Goal: Information Seeking & Learning: Learn about a topic

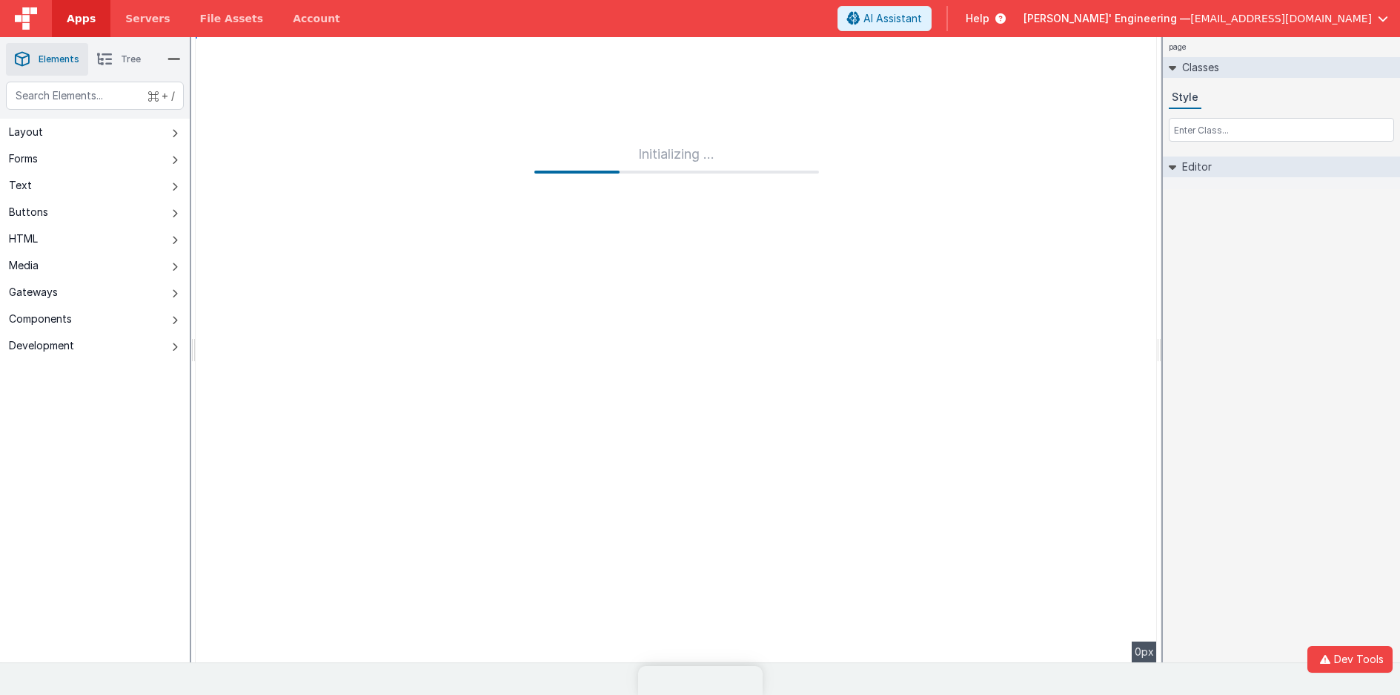
click at [24, 11] on img at bounding box center [26, 18] width 22 height 22
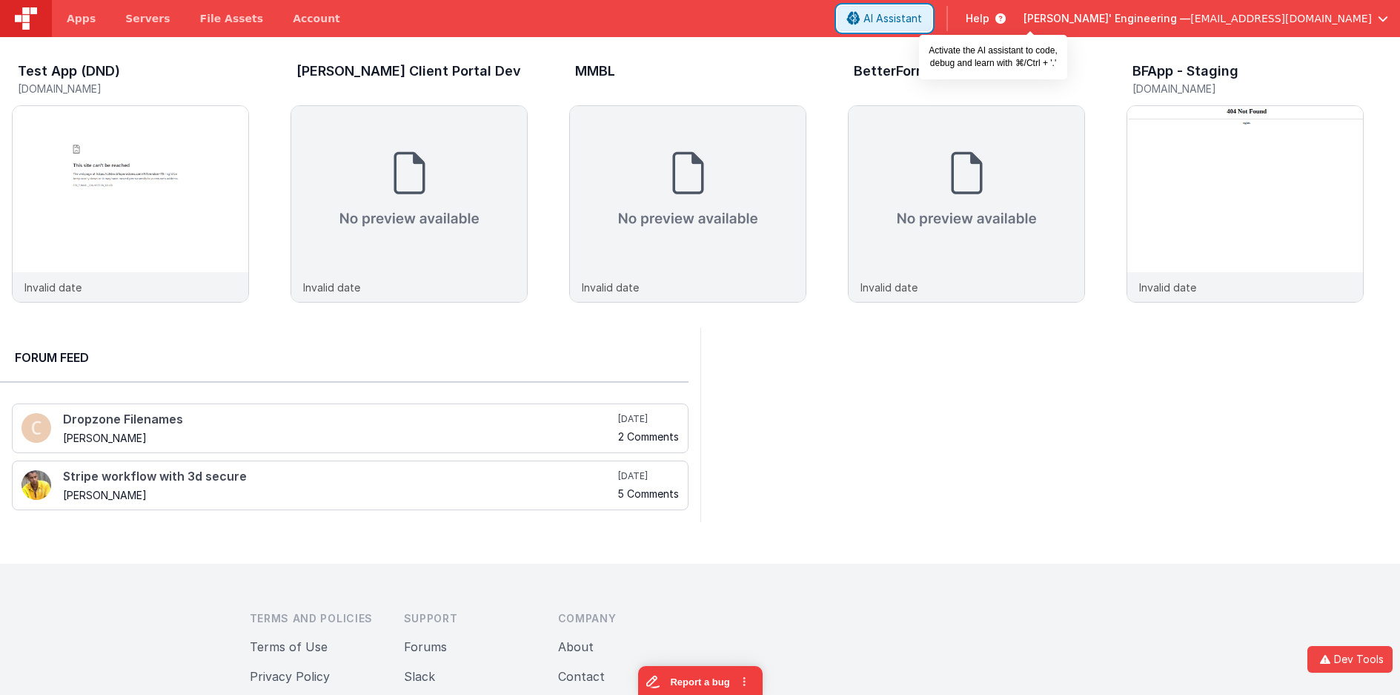
click at [922, 19] on span "AI Assistant" at bounding box center [893, 18] width 59 height 15
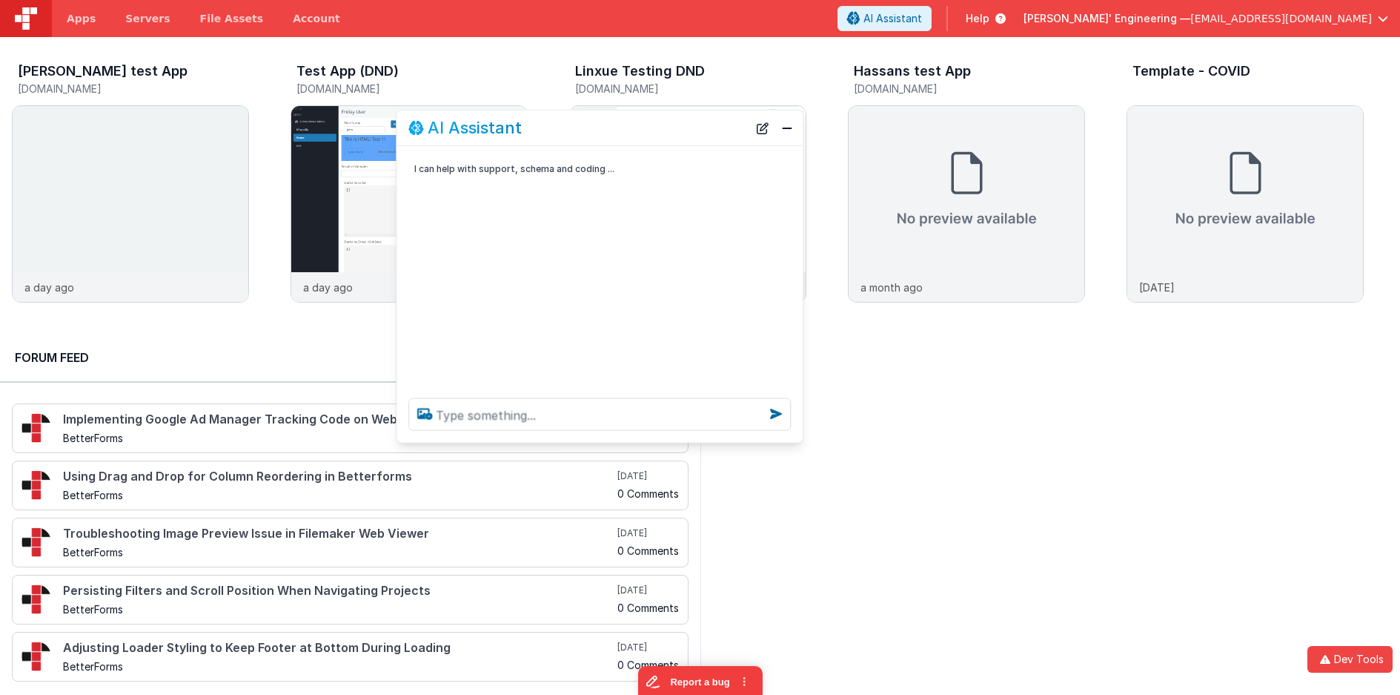
drag, startPoint x: 304, startPoint y: 367, endPoint x: 730, endPoint y: 140, distance: 482.9
click at [707, 125] on div "AI Assistant" at bounding box center [579, 128] width 340 height 18
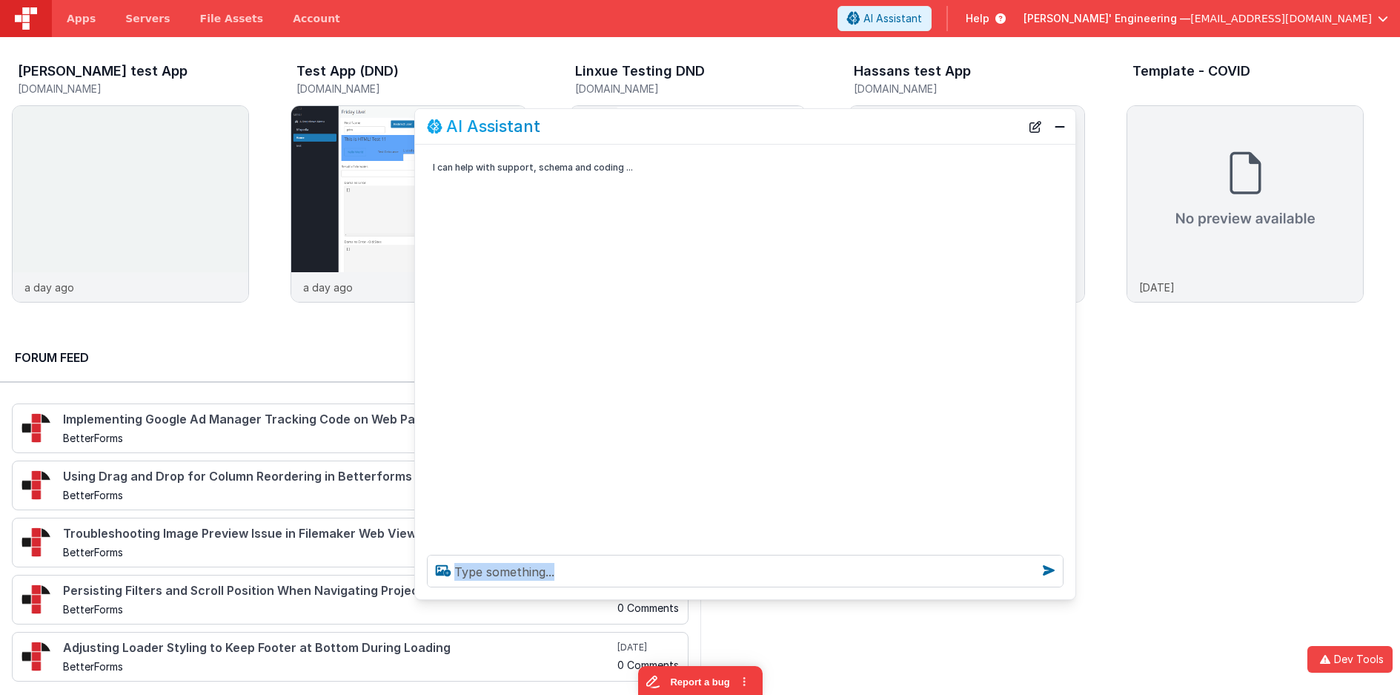
drag, startPoint x: 814, startPoint y: 437, endPoint x: 1020, endPoint y: 592, distance: 257.4
click at [1076, 597] on div at bounding box center [745, 571] width 661 height 56
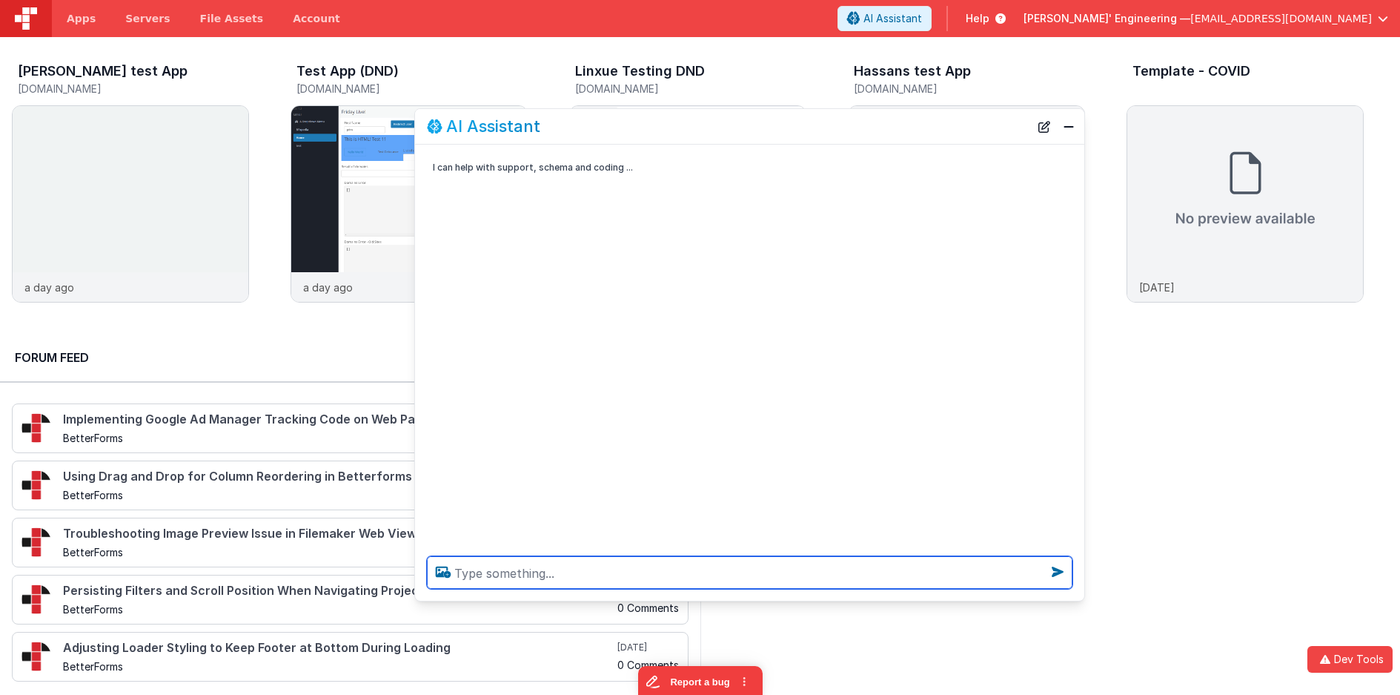
click at [777, 567] on textarea at bounding box center [750, 572] width 646 height 33
type textarea "friday live on google maps embedded"
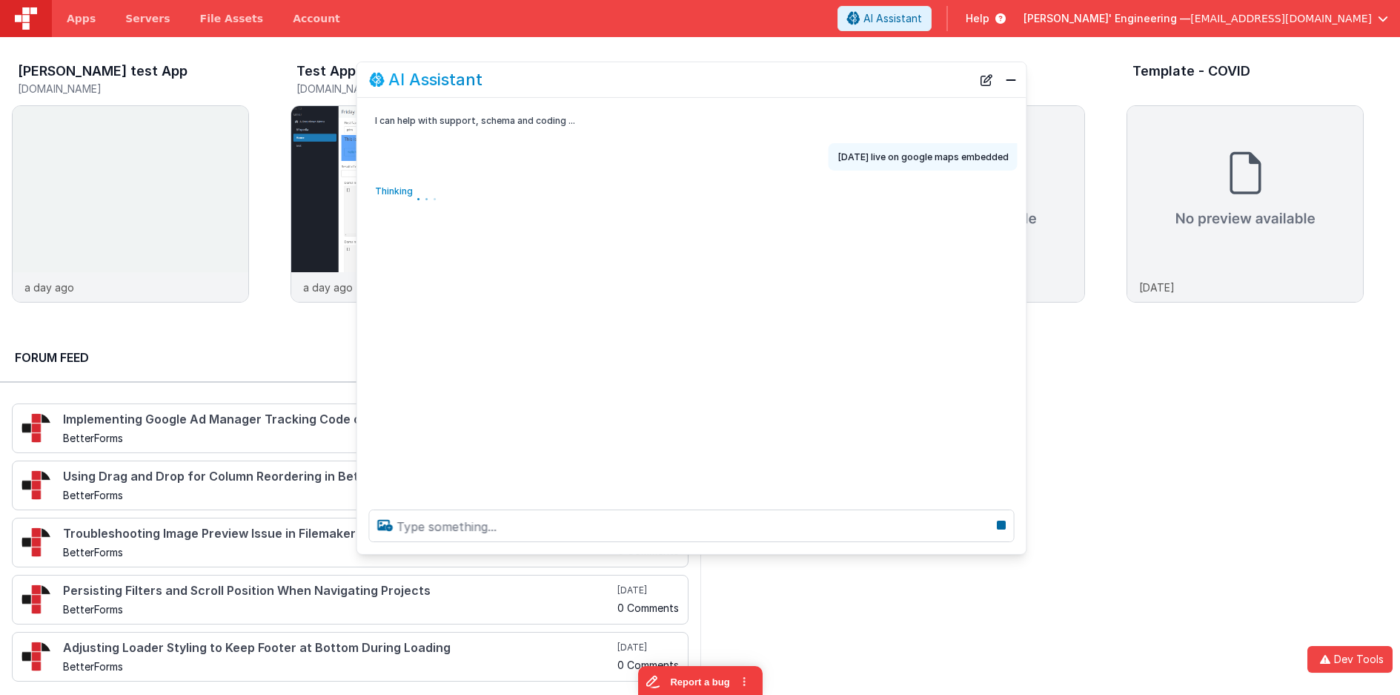
drag, startPoint x: 727, startPoint y: 127, endPoint x: 669, endPoint y: 59, distance: 89.4
click at [669, 70] on div "AI Assistant" at bounding box center [670, 79] width 603 height 18
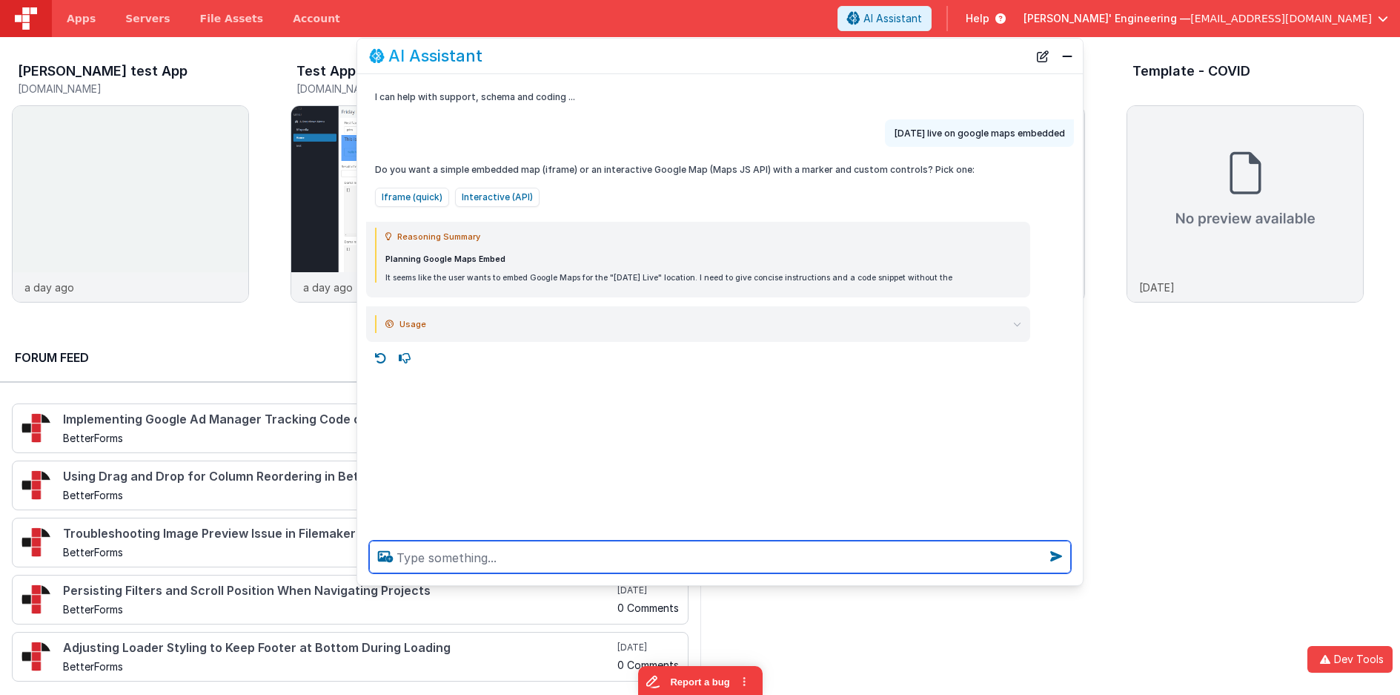
drag, startPoint x: 1023, startPoint y: 526, endPoint x: 1041, endPoint y: 550, distance: 30.3
click at [1079, 581] on div at bounding box center [720, 557] width 726 height 56
click at [540, 557] on textarea at bounding box center [720, 556] width 702 height 33
type textarea "search for videos"
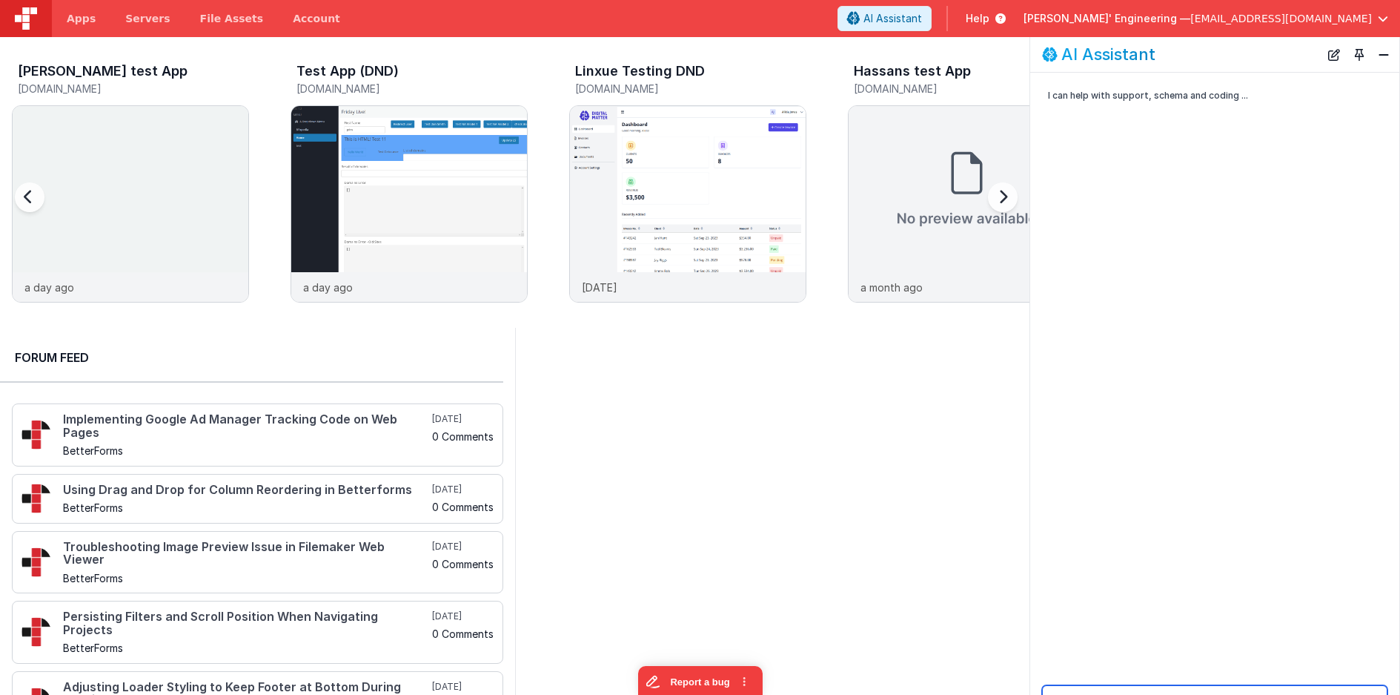
scroll to position [271, 0]
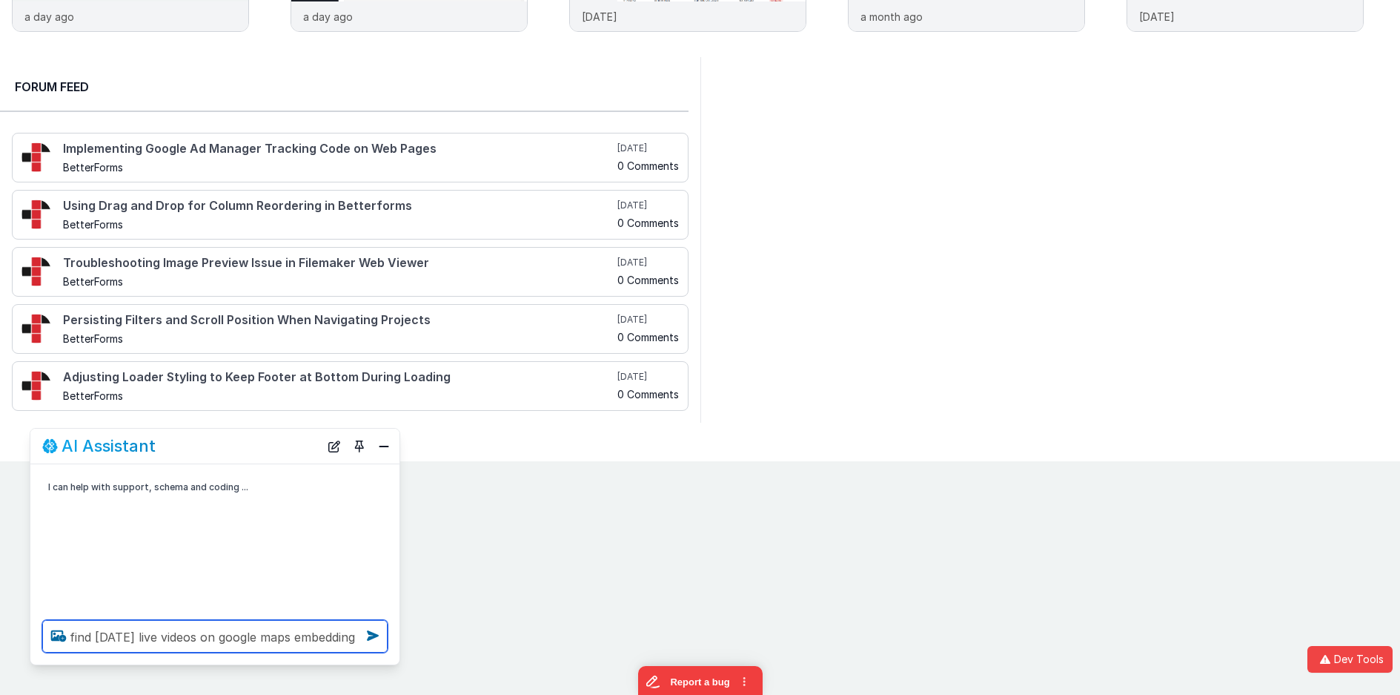
type textarea "find friday live videos on google maps embedding"
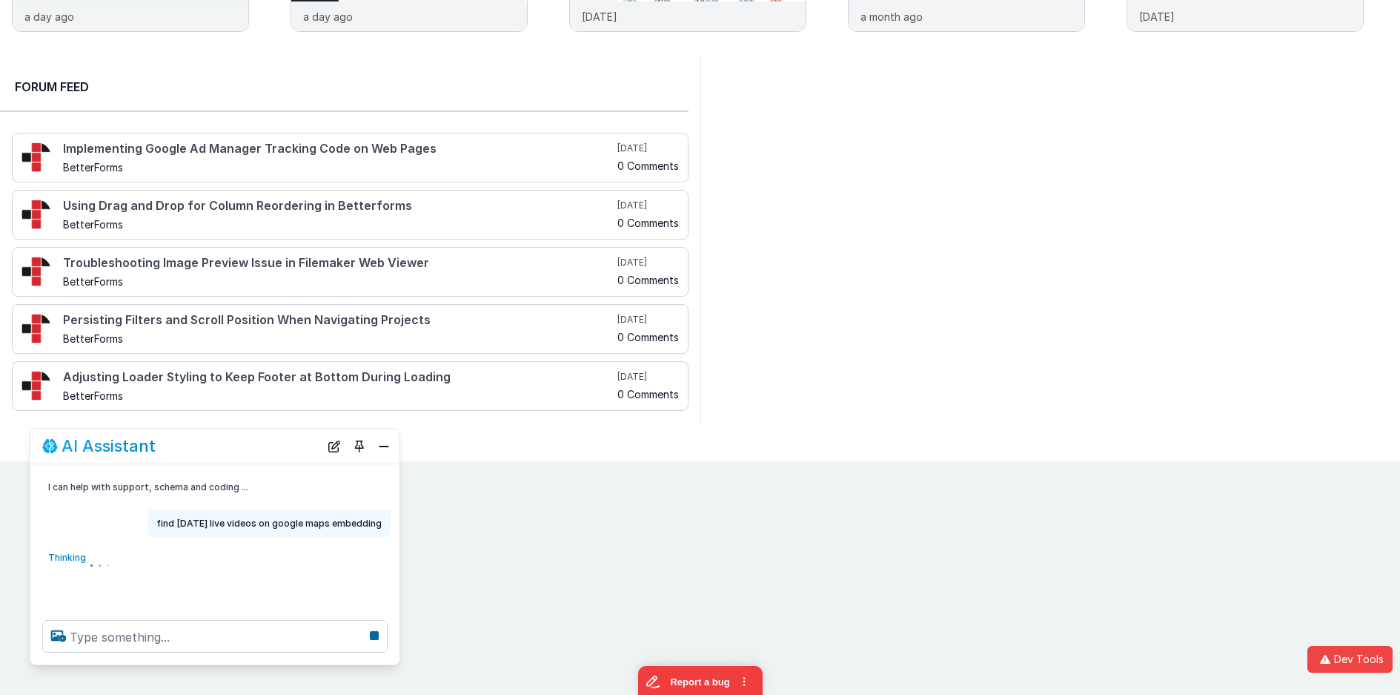
click at [719, 360] on div at bounding box center [1051, 240] width 701 height 366
click at [776, 294] on div at bounding box center [1051, 240] width 701 height 366
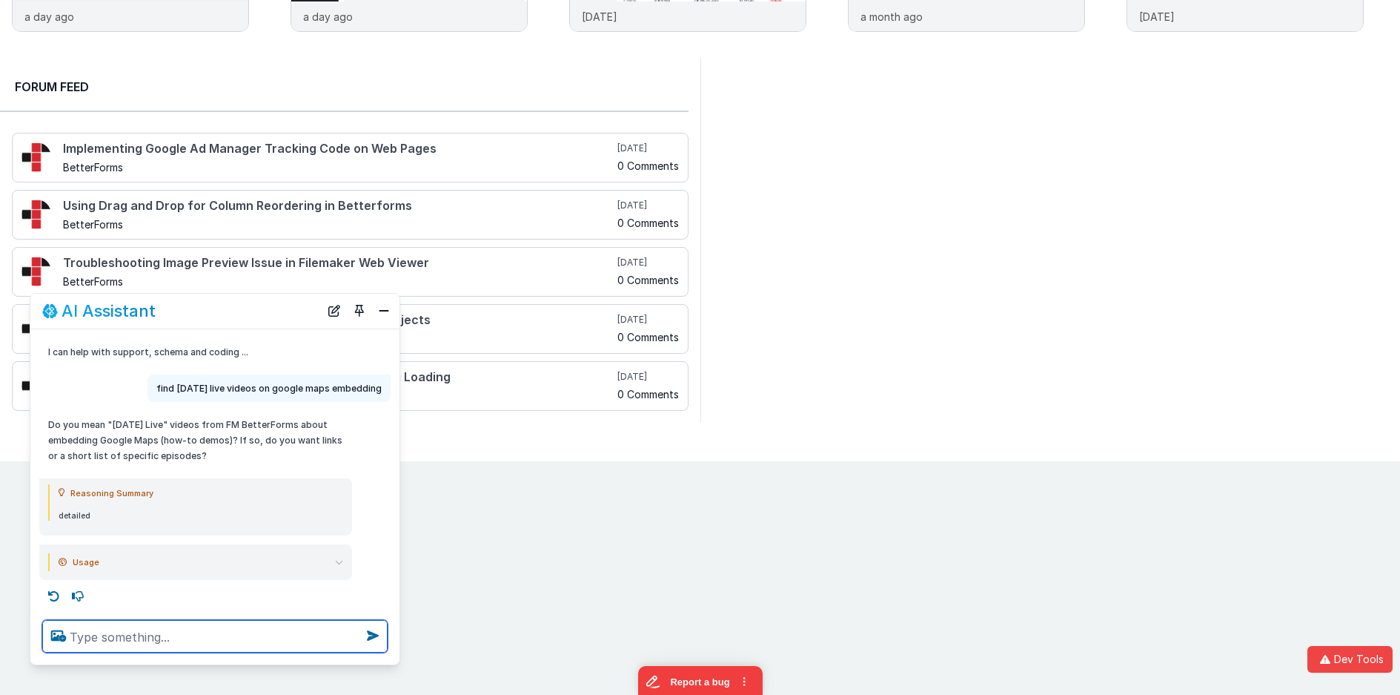
drag, startPoint x: 360, startPoint y: 368, endPoint x: 629, endPoint y: 189, distance: 323.4
click at [629, 189] on section "New Drag N' Drop Editor - Beta Preview Say good bye to hand-coding! Build faste…" at bounding box center [700, 113] width 1400 height 695
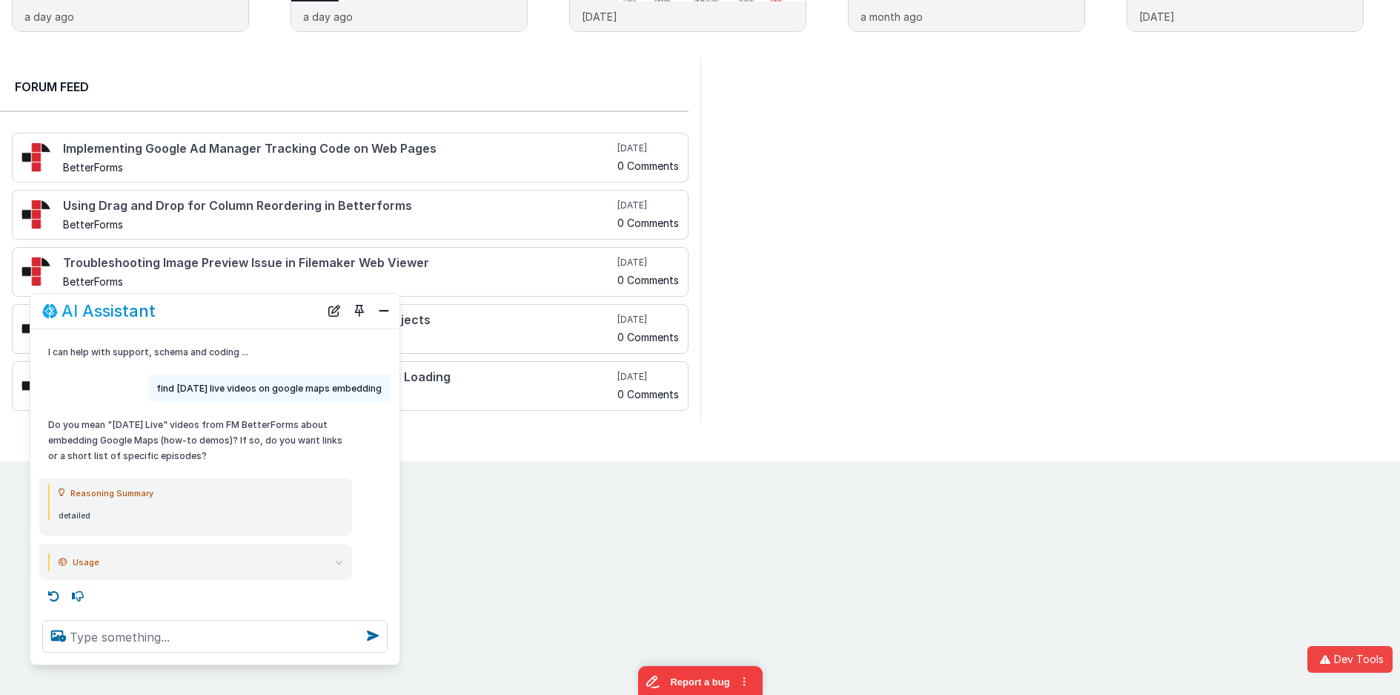
click at [228, 429] on p "Do you mean "Friday Live" videos from FM BetterForms about embedding Google Map…" at bounding box center [195, 440] width 295 height 47
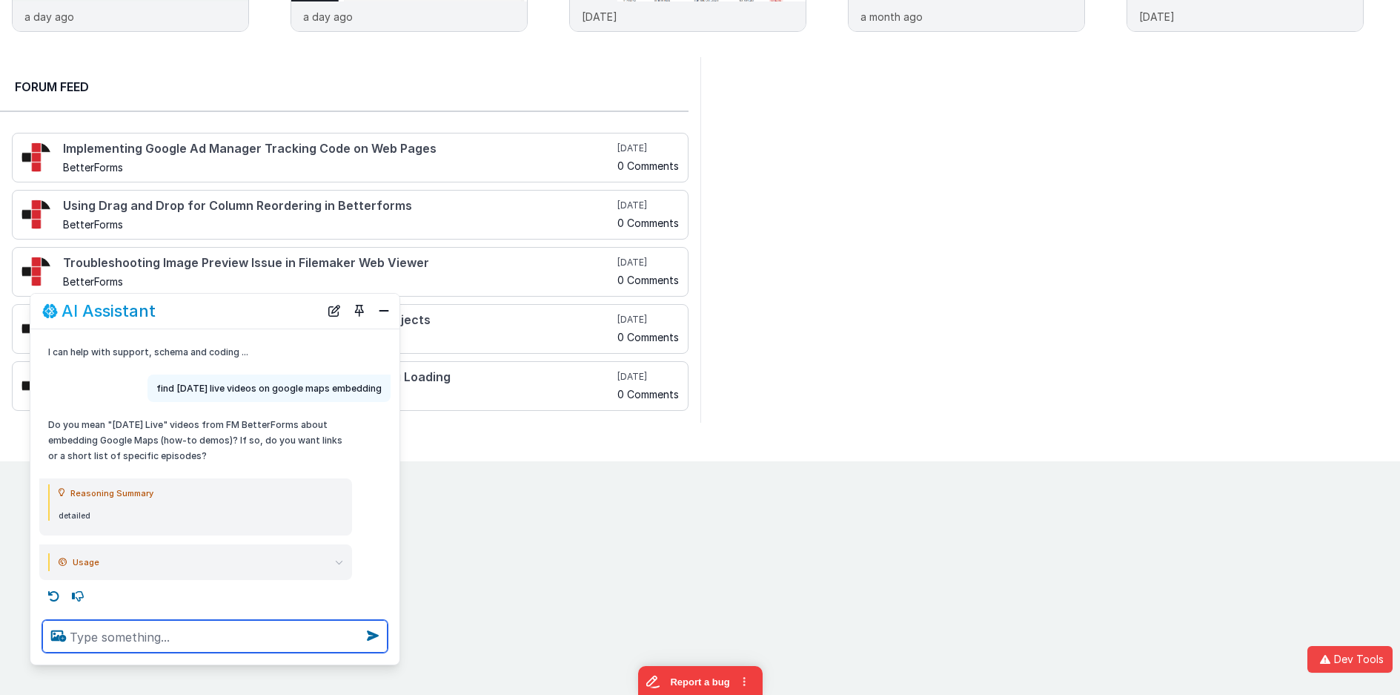
click at [148, 634] on textarea at bounding box center [214, 636] width 345 height 33
type textarea "yes"
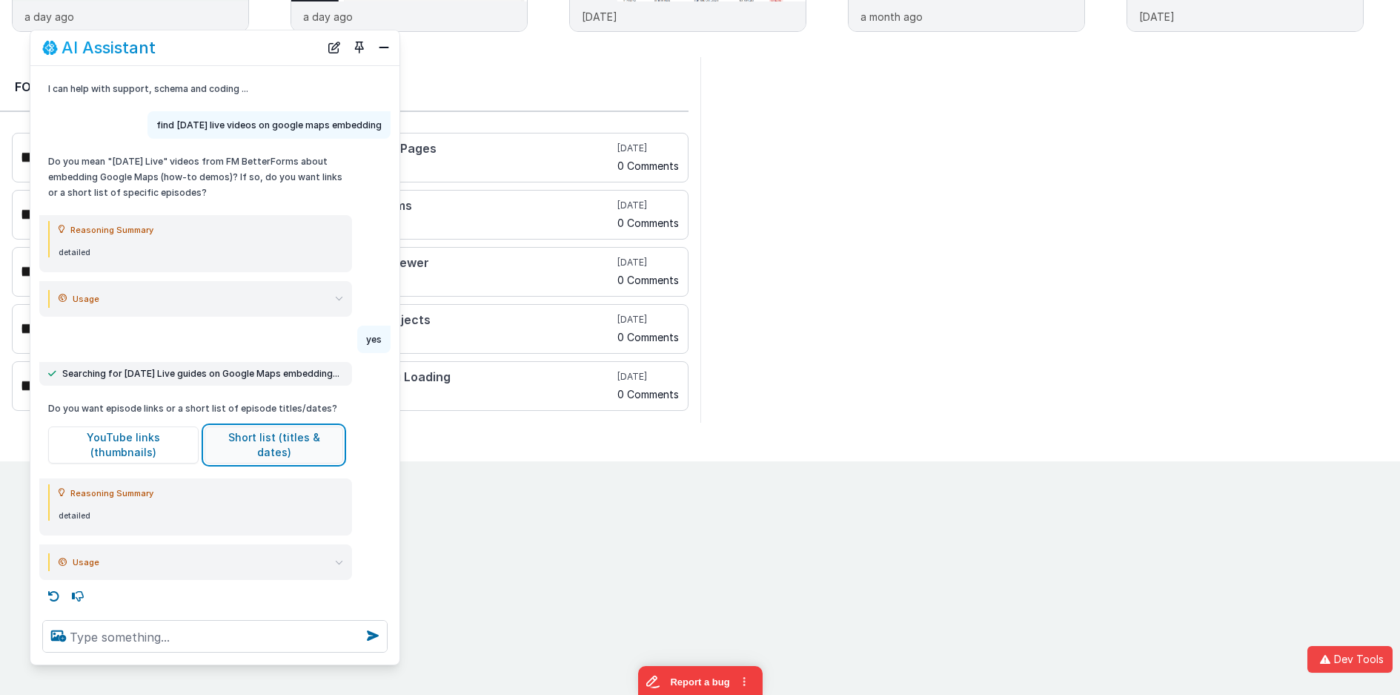
click at [238, 434] on button "Short list (titles & dates)" at bounding box center [274, 444] width 139 height 37
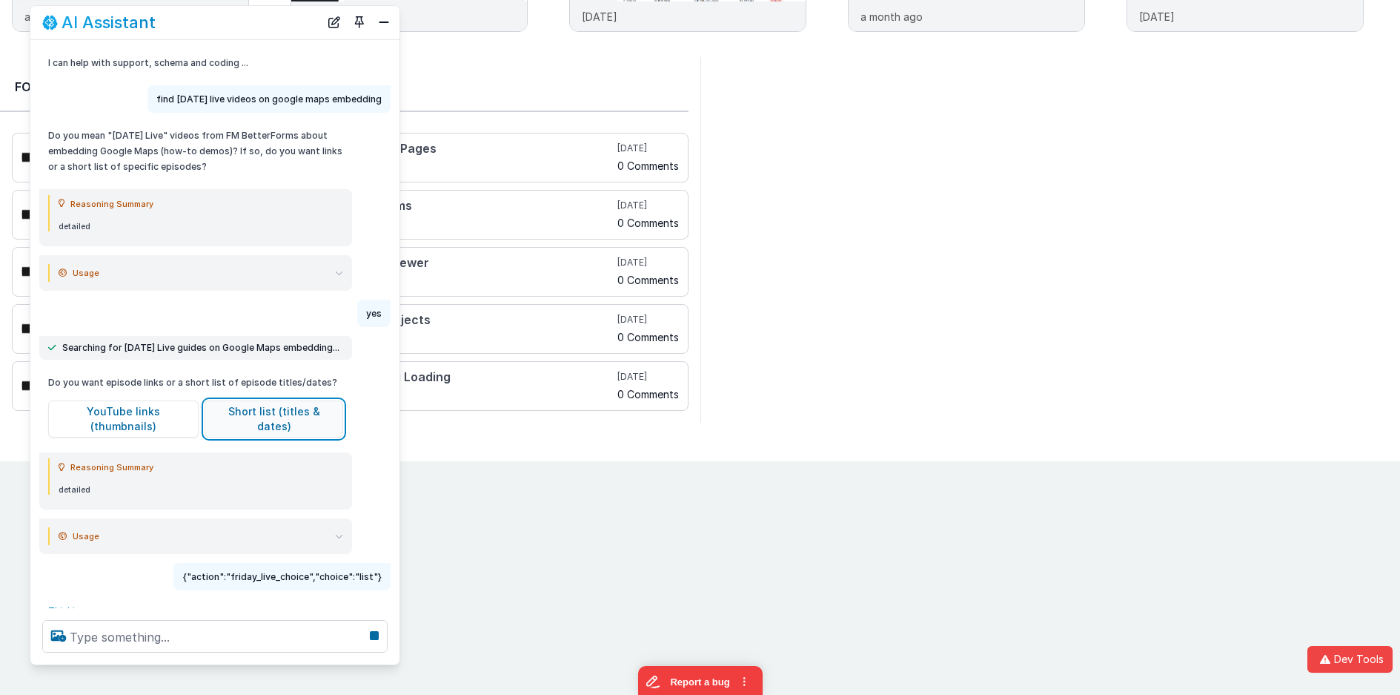
click at [238, 434] on button "Short list (titles & dates)" at bounding box center [274, 418] width 139 height 37
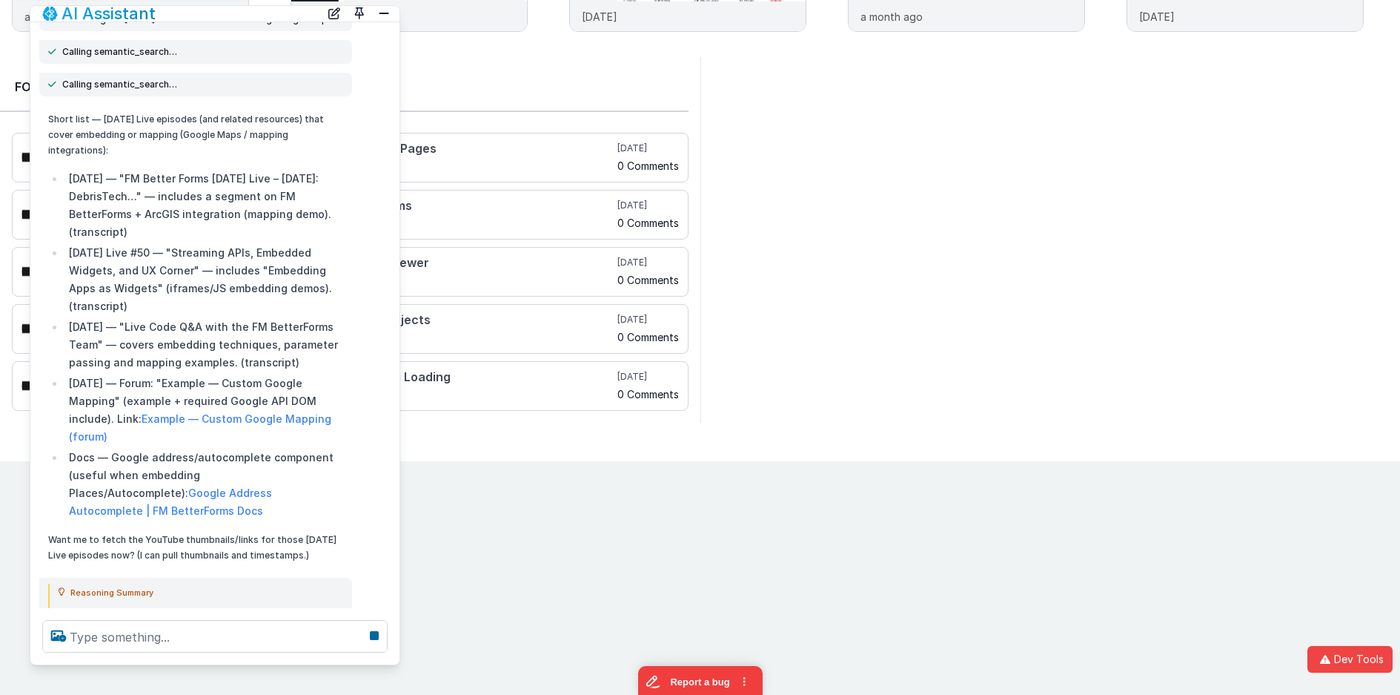
scroll to position [667, 0]
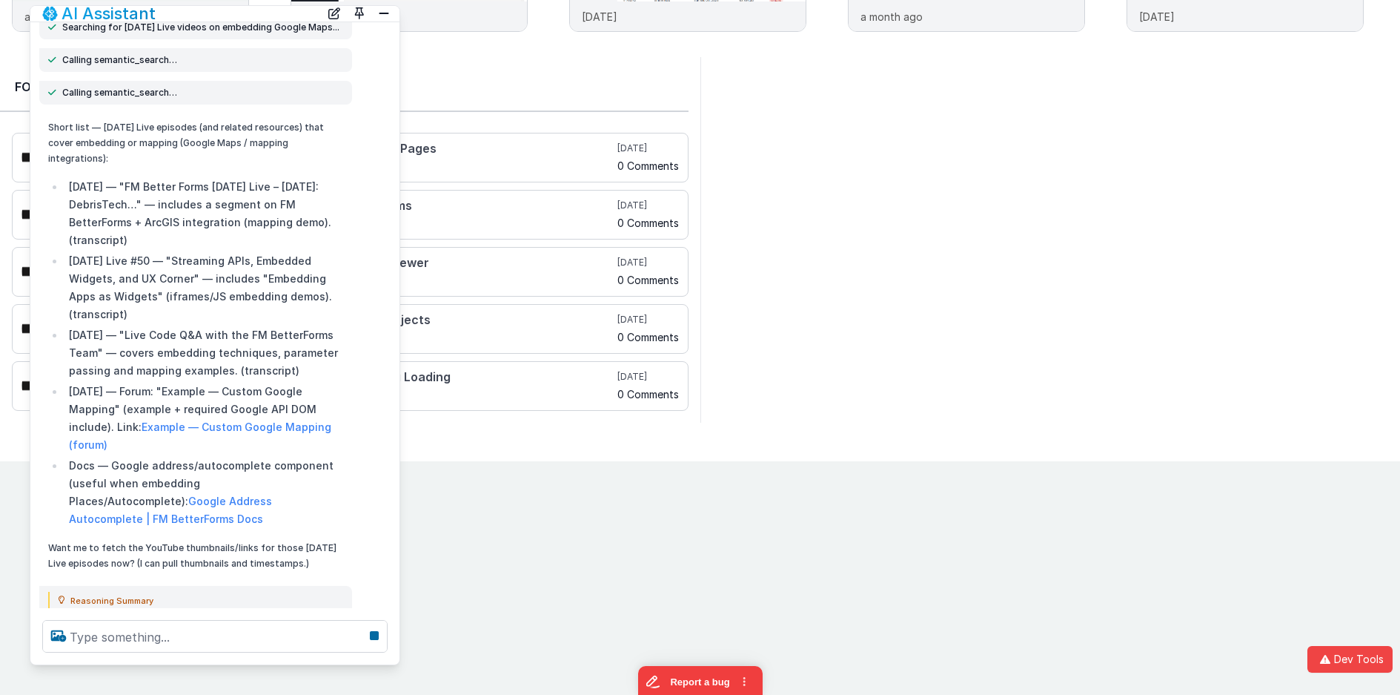
click at [396, 186] on div "Short list — Friday Live episodes (and related resources) that cover embedding …" at bounding box center [214, 344] width 369 height 463
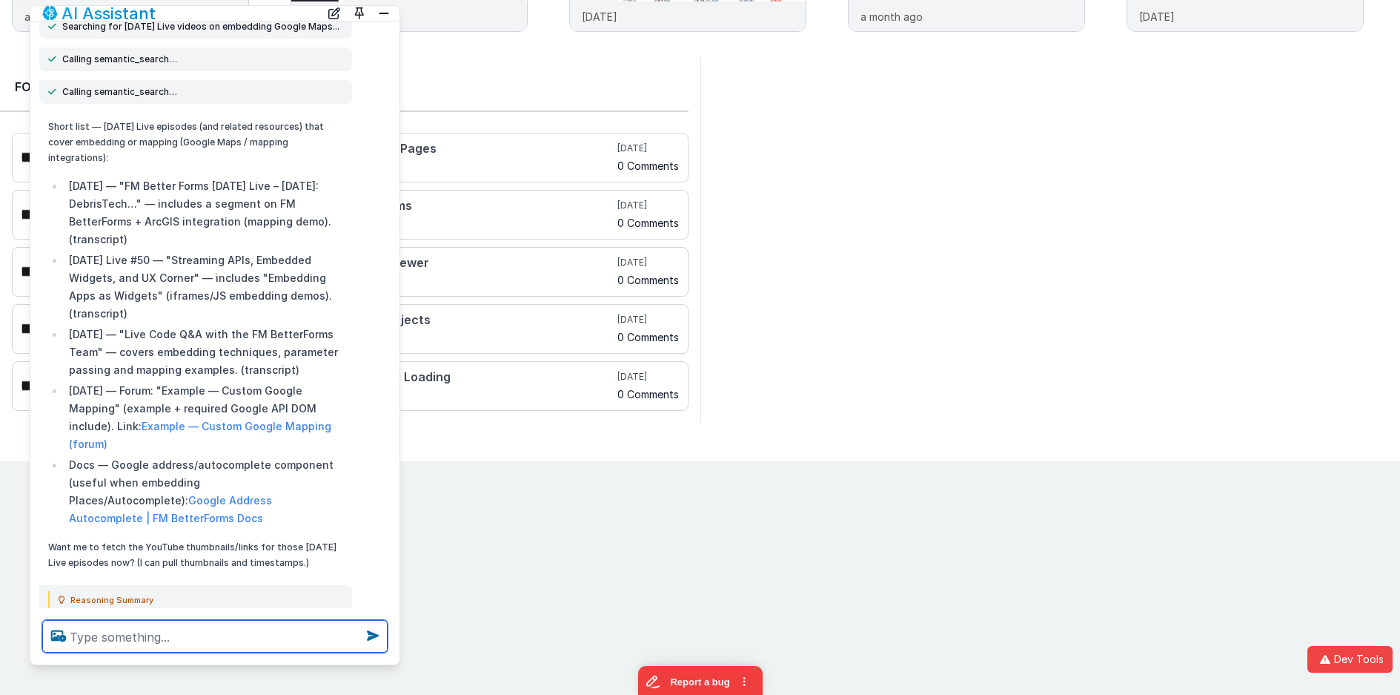
scroll to position [680, 0]
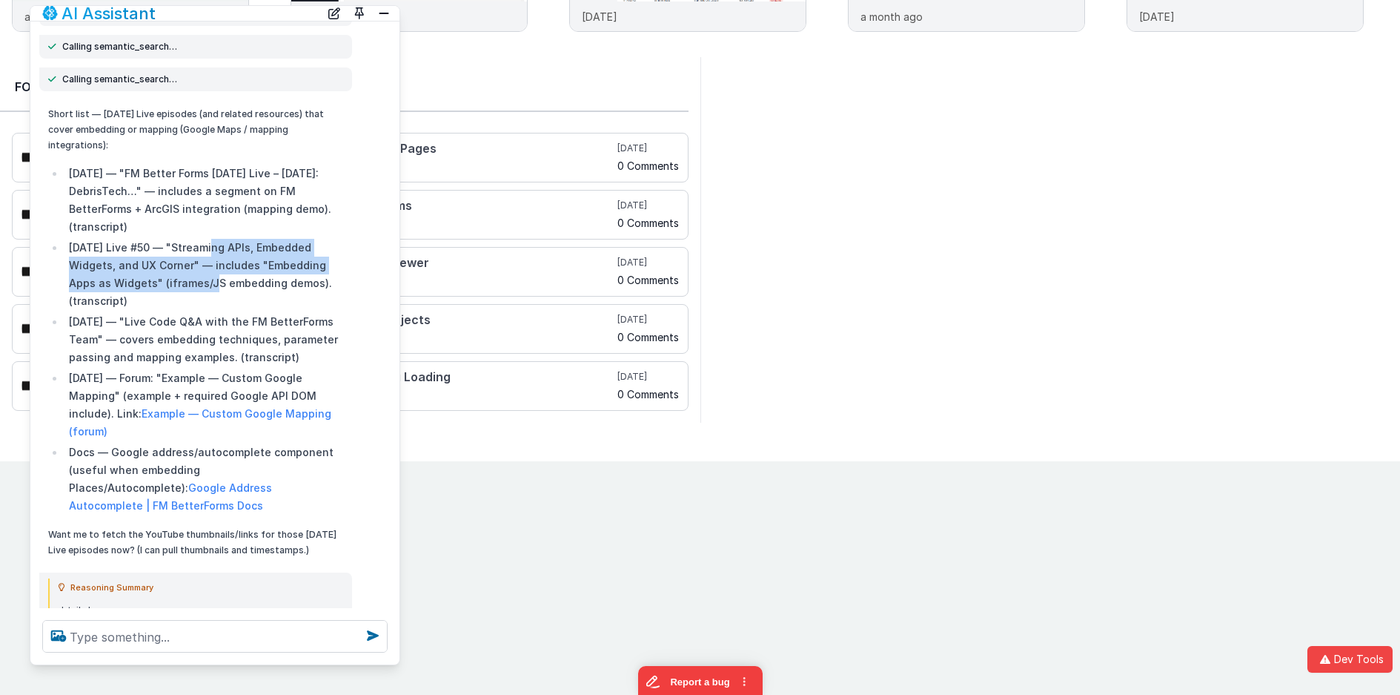
drag, startPoint x: 203, startPoint y: 217, endPoint x: 214, endPoint y: 262, distance: 46.4
click at [214, 262] on li "Friday Live #50 — "Streaming APIs, Embedded Widgets, and UX Corner" — includes …" at bounding box center [204, 274] width 279 height 71
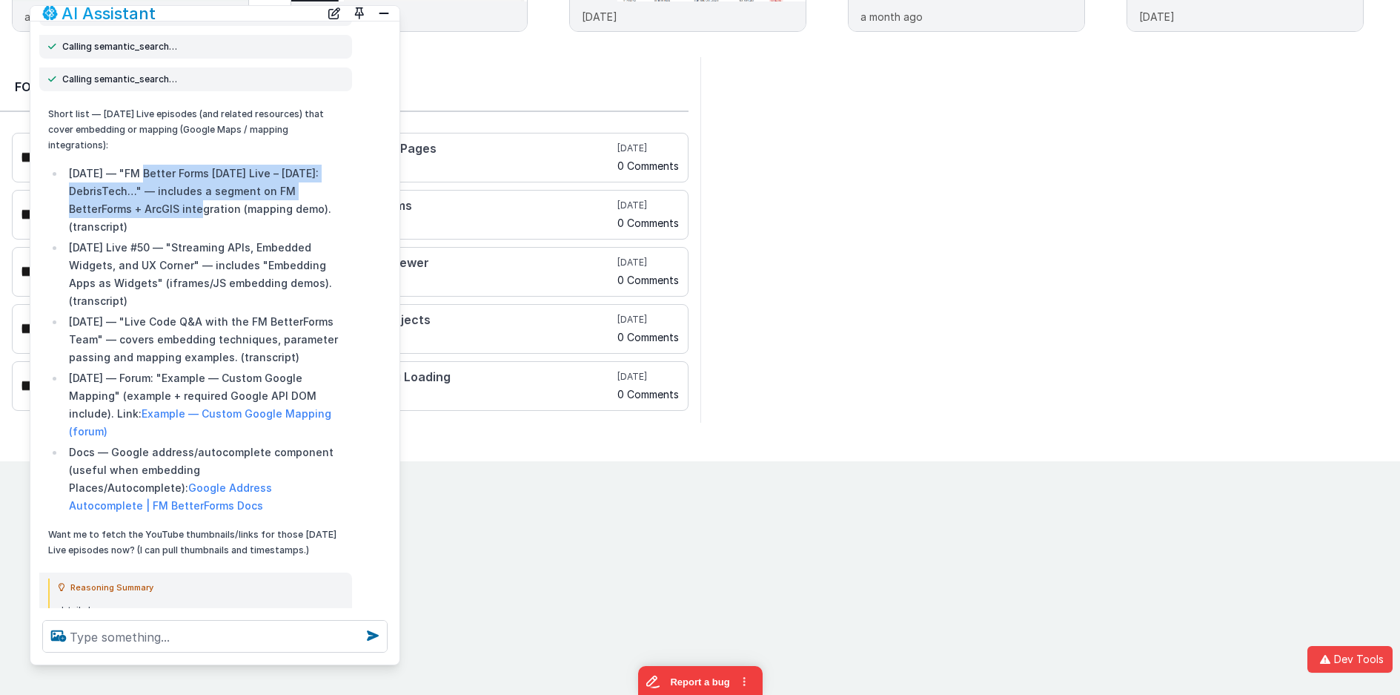
drag, startPoint x: 148, startPoint y: 145, endPoint x: 163, endPoint y: 179, distance: 37.5
click at [163, 179] on li "March 2025 — "FM Better Forms Friday Live – March 2025: DebrisTech…" — includes…" at bounding box center [204, 200] width 279 height 71
drag, startPoint x: 314, startPoint y: 329, endPoint x: 68, endPoint y: 291, distance: 248.3
click at [68, 313] on li "May 27, 2022 — "Live Code Q&A with the FM BetterForms Team" — covers embedding …" at bounding box center [204, 339] width 279 height 53
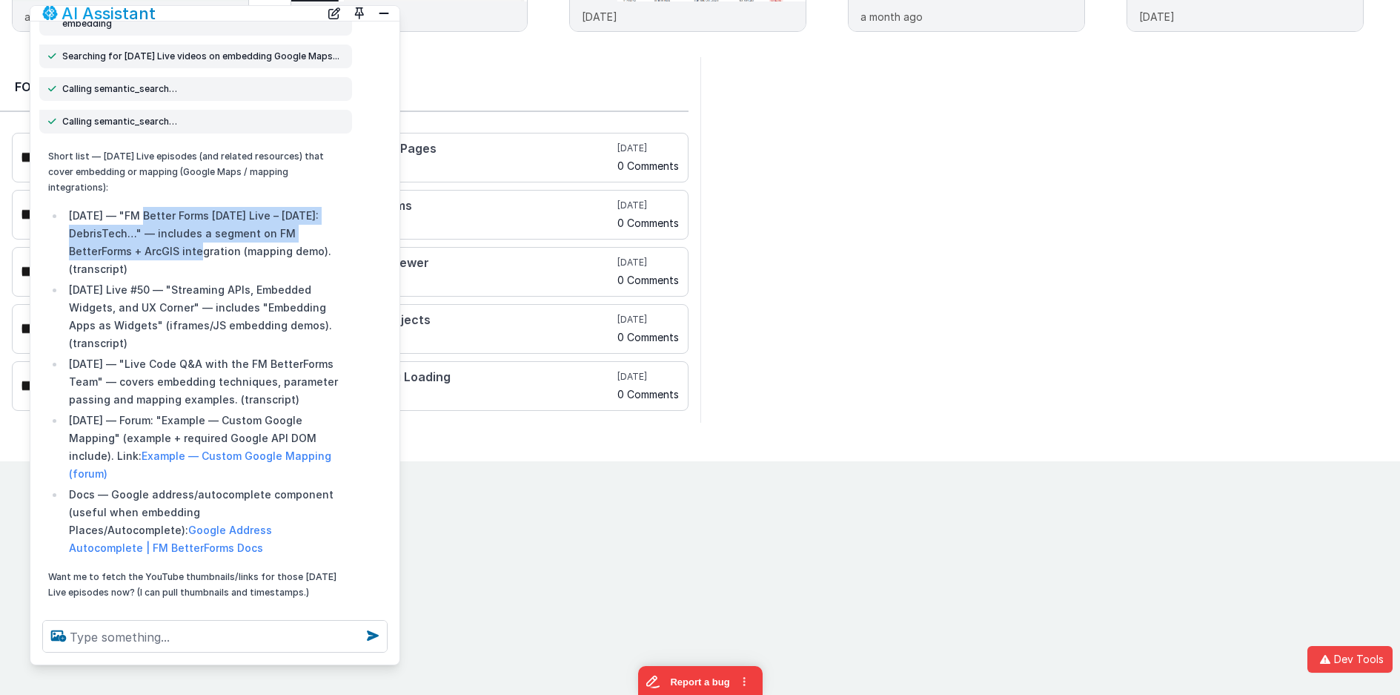
scroll to position [636, 0]
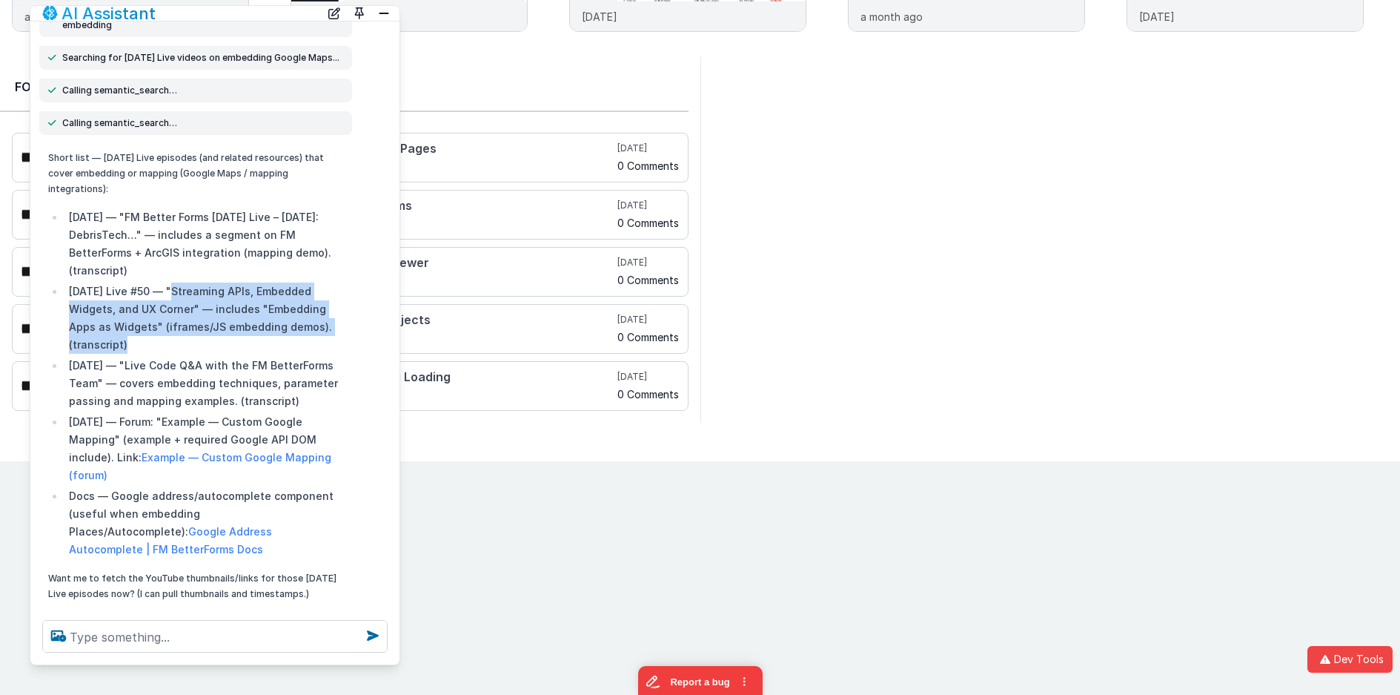
drag, startPoint x: 184, startPoint y: 268, endPoint x: 221, endPoint y: 314, distance: 59.1
click at [221, 314] on li "Friday Live #50 — "Streaming APIs, Embedded Widgets, and UX Corner" — includes …" at bounding box center [204, 317] width 279 height 71
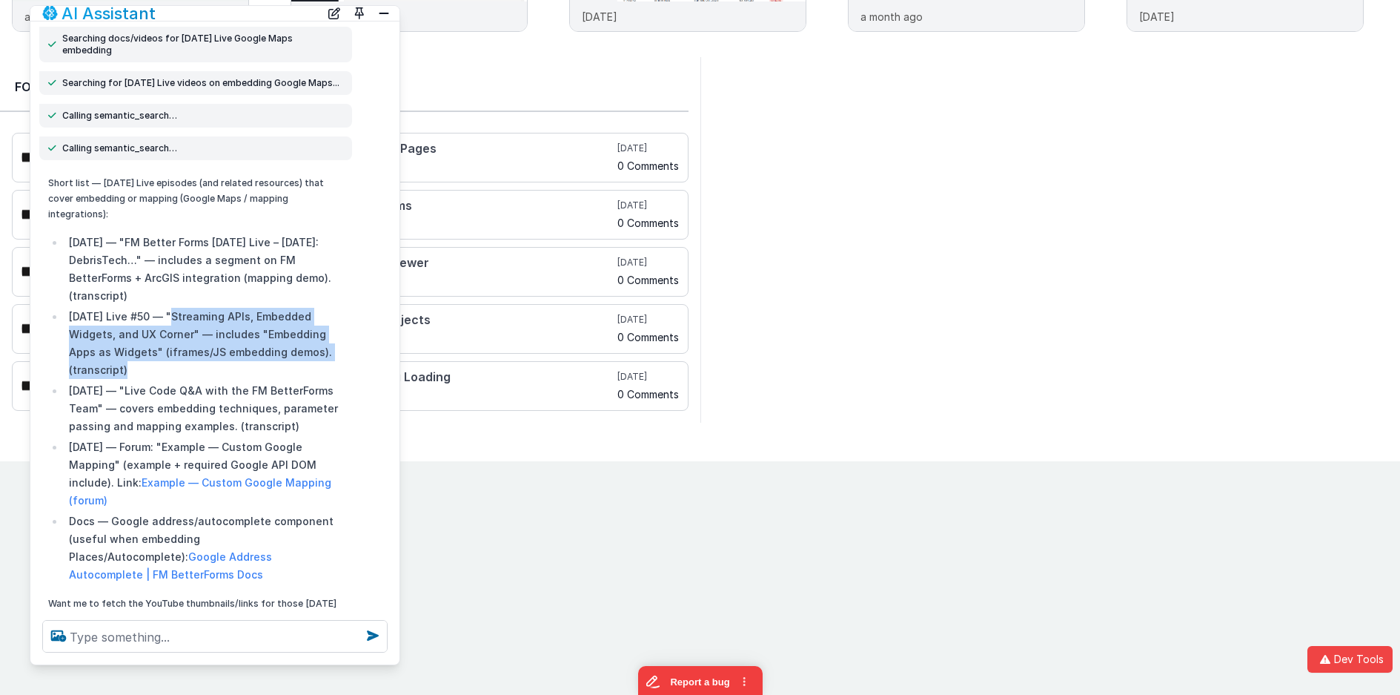
scroll to position [611, 0]
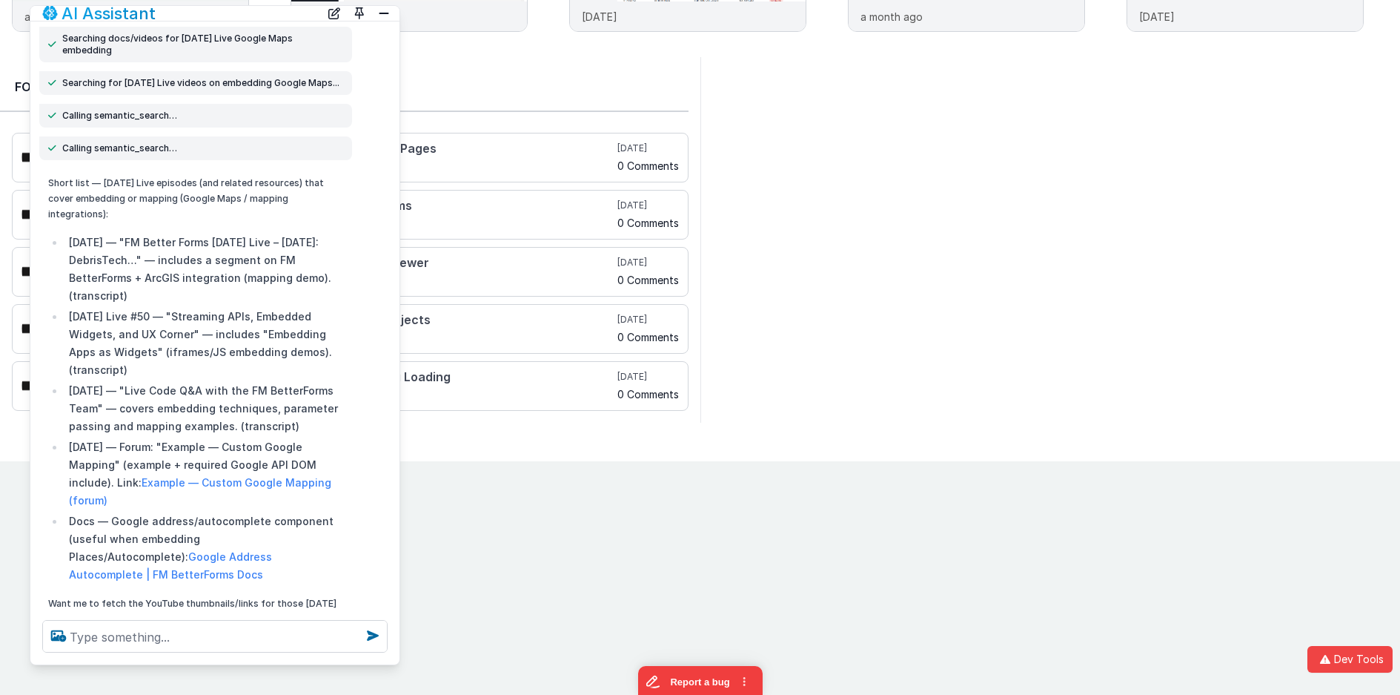
click at [237, 258] on li "March 2025 — "FM Better Forms Friday Live – March 2025: DebrisTech…" — includes…" at bounding box center [204, 269] width 279 height 71
drag, startPoint x: 186, startPoint y: 254, endPoint x: 327, endPoint y: 259, distance: 141.0
click at [327, 259] on li "March 2025 — "FM Better Forms Friday Live – March 2025: DebrisTech…" — includes…" at bounding box center [204, 269] width 279 height 71
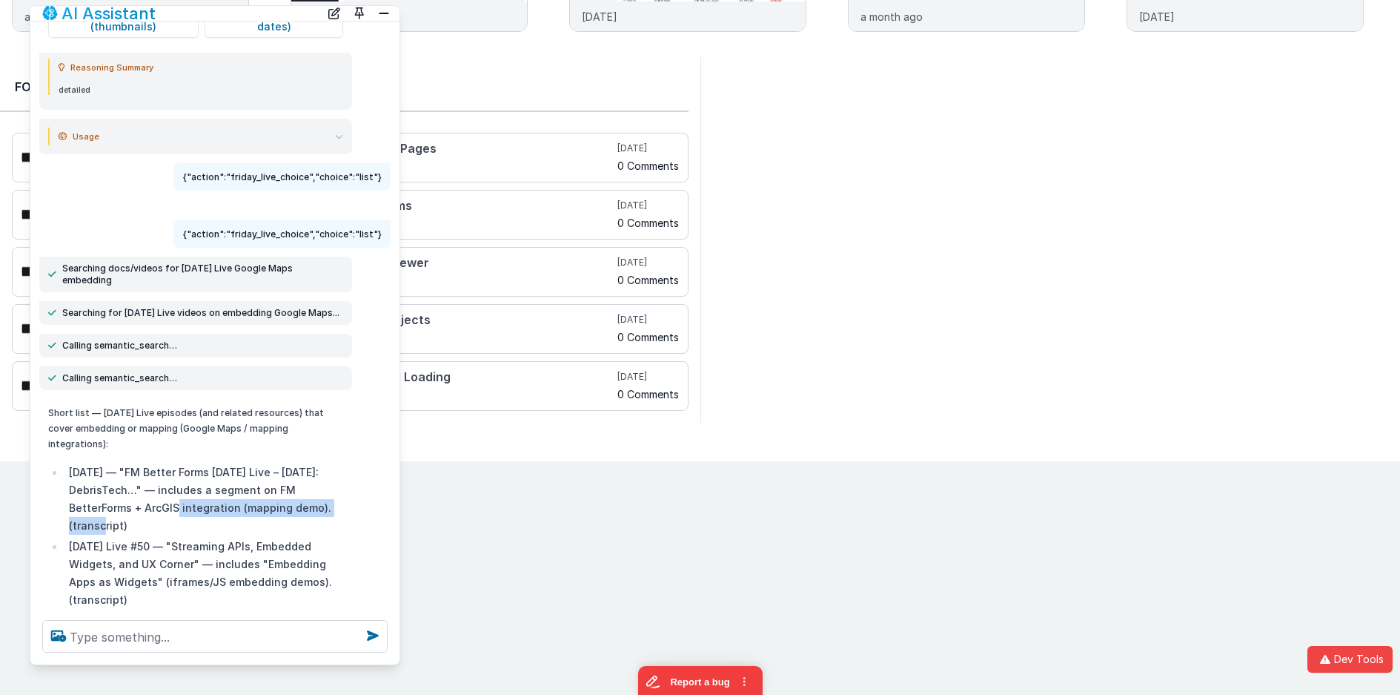
scroll to position [368, 0]
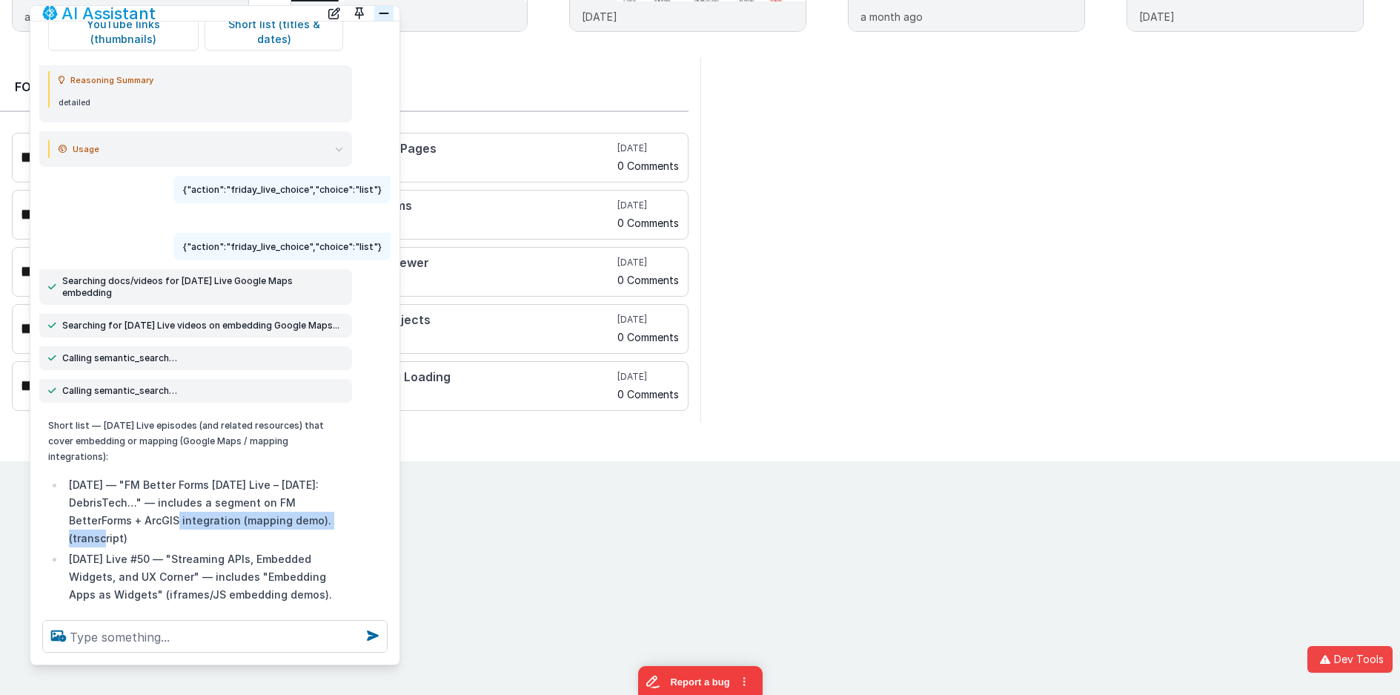
click at [389, 6] on button "Close" at bounding box center [383, 13] width 19 height 21
